Goal: Find contact information: Find contact information

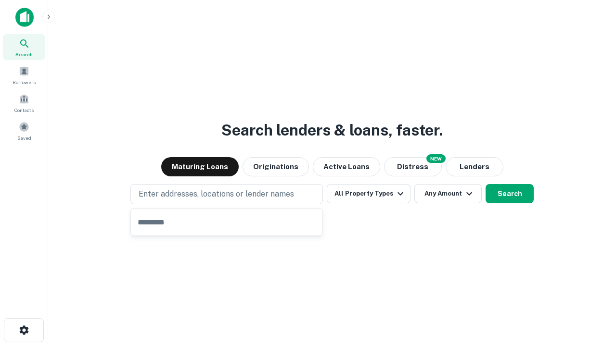
type input "**********"
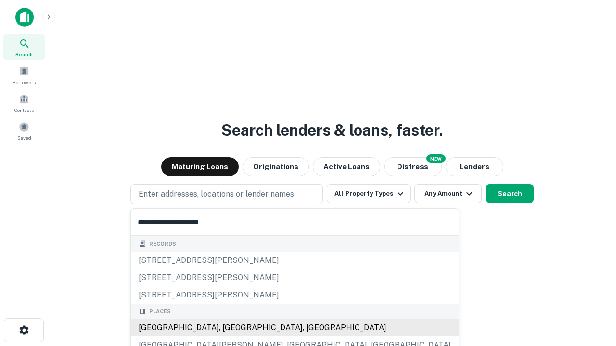
click at [230, 328] on div "Santa Monica, CA, USA" at bounding box center [295, 327] width 328 height 17
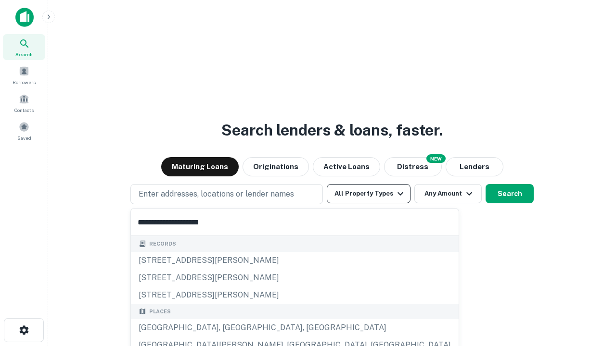
click at [368, 194] on button "All Property Types" at bounding box center [369, 193] width 84 height 19
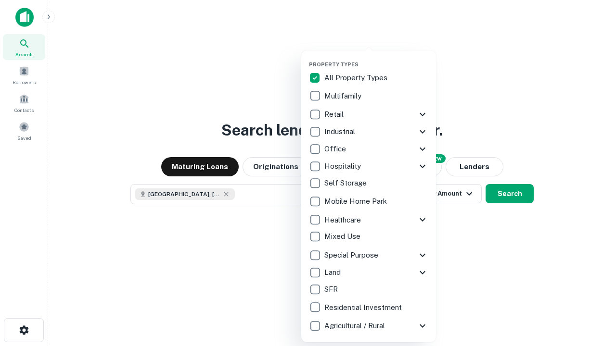
click at [376, 58] on button "button" at bounding box center [376, 58] width 135 height 0
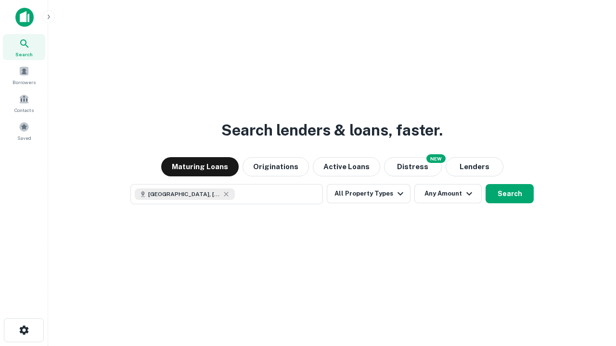
scroll to position [15, 0]
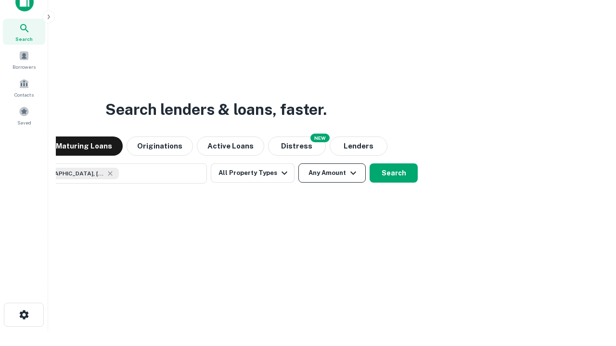
click at [298, 164] on button "Any Amount" at bounding box center [331, 173] width 67 height 19
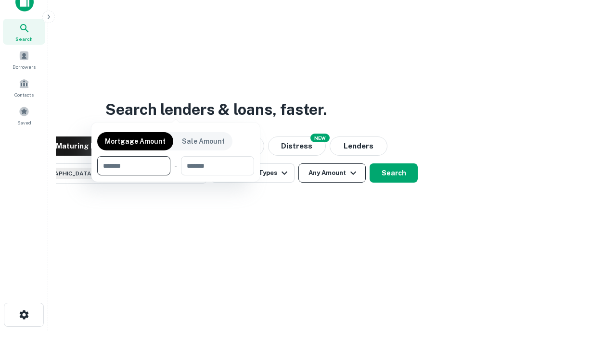
scroll to position [69, 272]
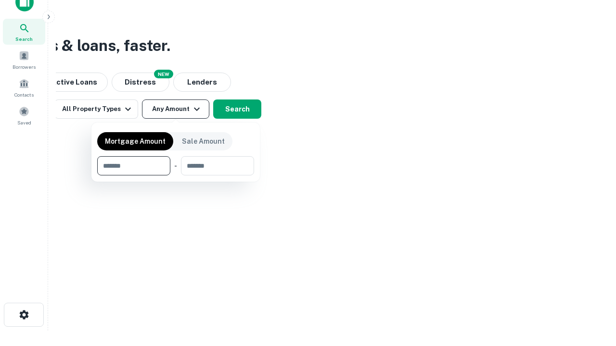
type input "*******"
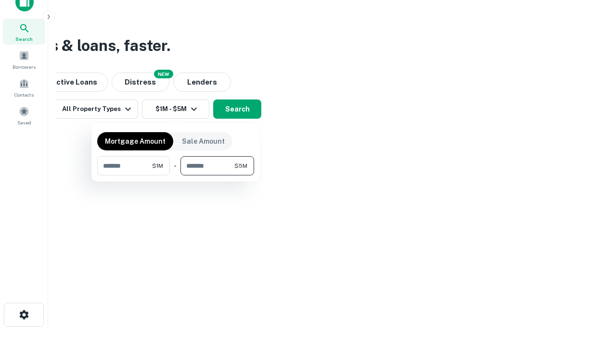
type input "*******"
click at [176, 176] on button "button" at bounding box center [175, 176] width 157 height 0
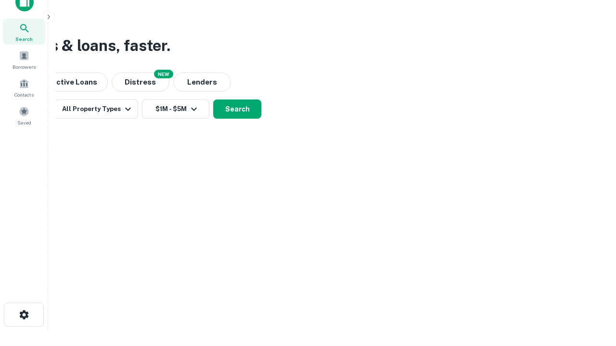
scroll to position [15, 0]
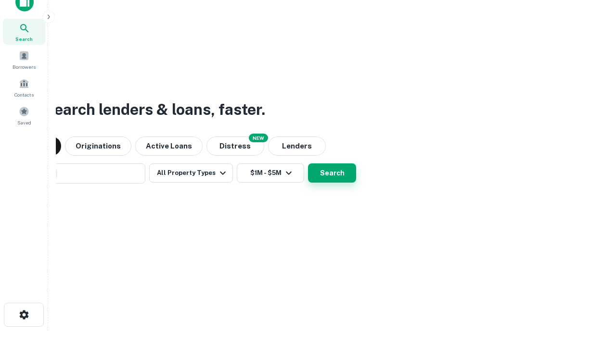
click at [308, 164] on button "Search" at bounding box center [332, 173] width 48 height 19
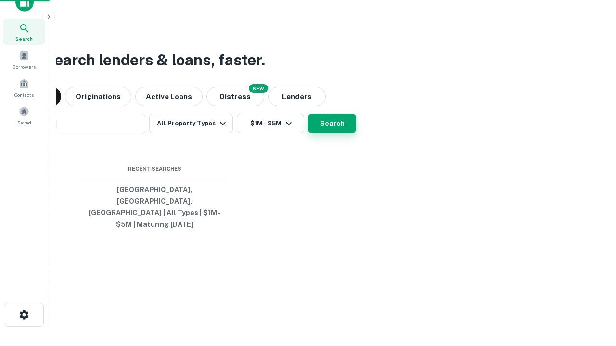
scroll to position [31, 272]
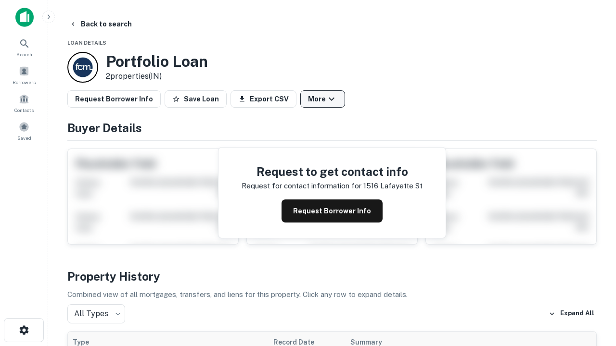
click at [322, 99] on button "More" at bounding box center [322, 98] width 45 height 17
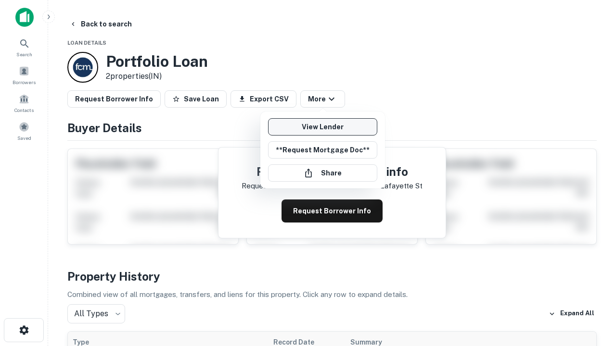
click at [322, 127] on link "View Lender" at bounding box center [322, 126] width 109 height 17
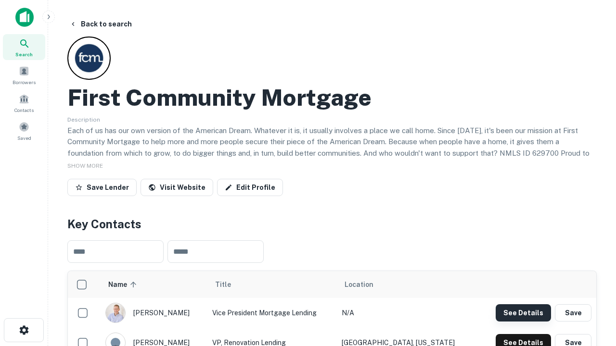
click at [523, 313] on button "See Details" at bounding box center [522, 312] width 55 height 17
